Goal: Check status: Check status

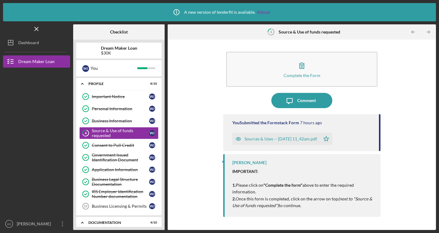
scroll to position [127, 0]
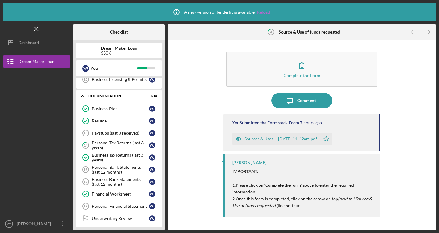
click at [262, 12] on link "Reload" at bounding box center [263, 12] width 13 height 5
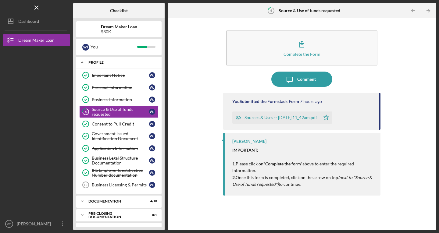
click at [84, 61] on icon "Icon/Expander" at bounding box center [82, 62] width 12 height 12
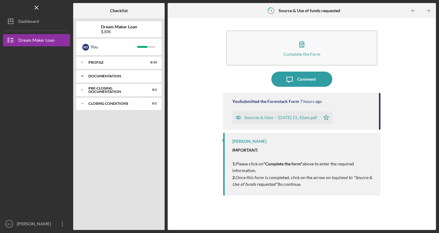
click at [82, 76] on icon "Icon/Expander" at bounding box center [82, 76] width 12 height 12
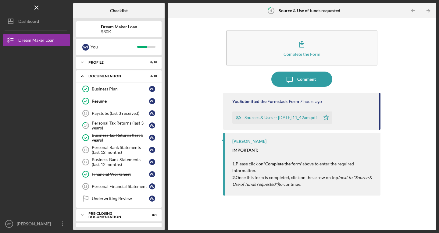
click at [170, 217] on div "Complete the Form Form Icon/Message Comment You Submitted the Formstack Form 7 …" at bounding box center [302, 124] width 268 height 212
click at [112, 87] on div "Business Plan" at bounding box center [120, 89] width 57 height 5
